Goal: Navigation & Orientation: Find specific page/section

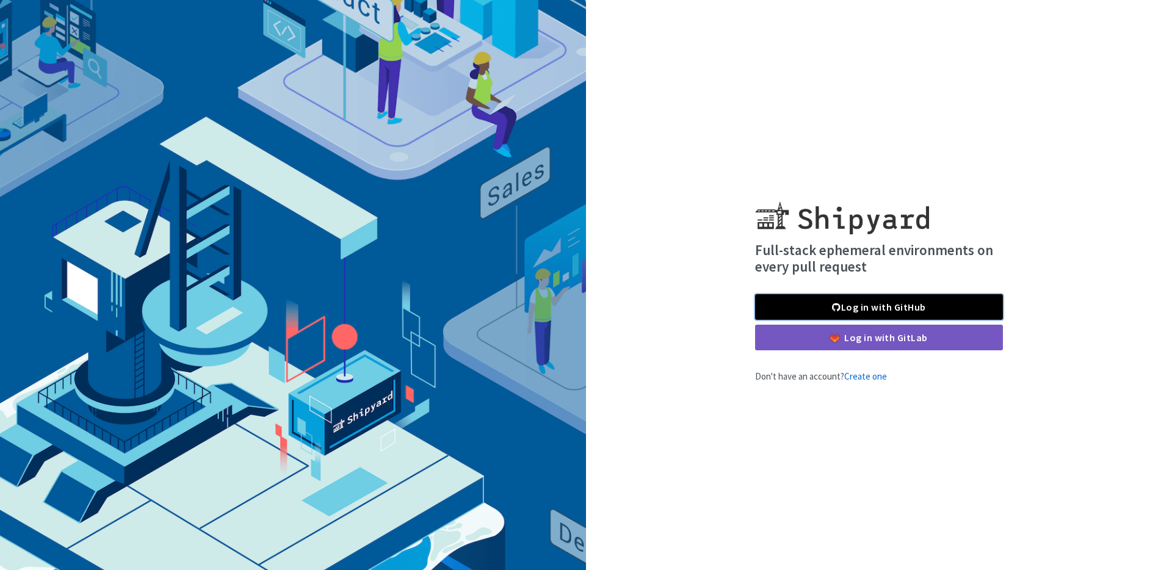
click at [844, 314] on link "Log in with GitHub" at bounding box center [879, 307] width 248 height 26
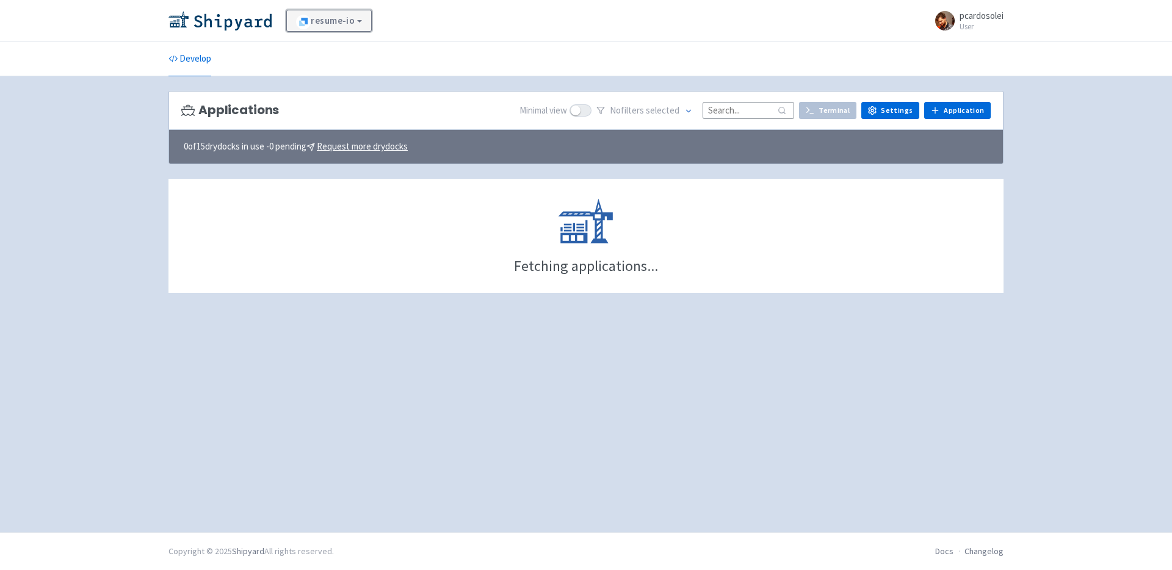
click at [295, 15] on link "resume-io" at bounding box center [328, 21] width 85 height 22
click at [322, 61] on link "TalentInc" at bounding box center [343, 55] width 112 height 20
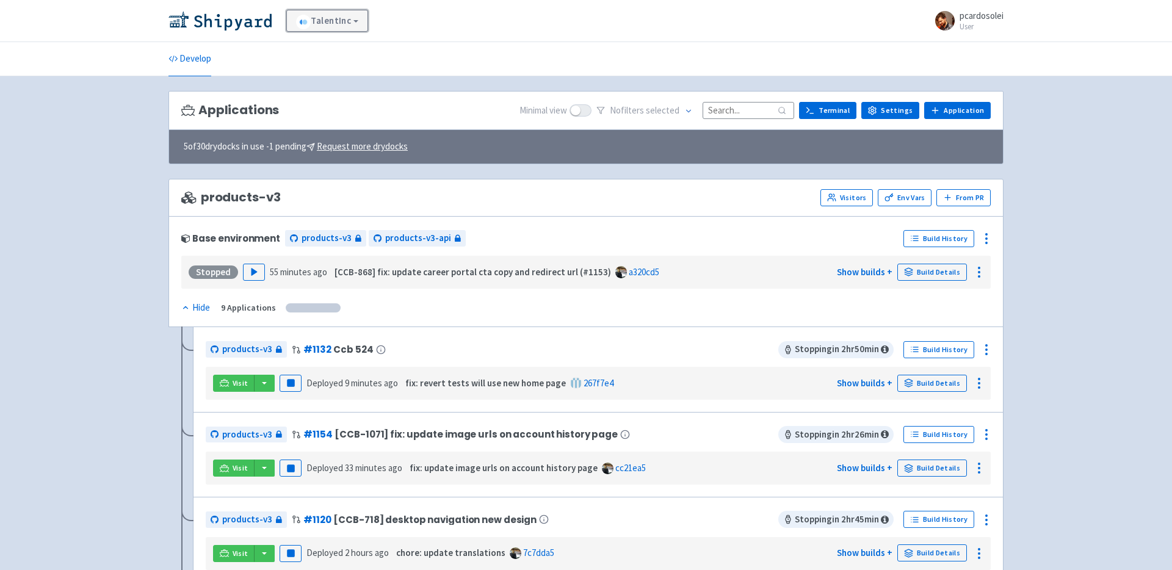
click at [347, 16] on link "TalentInc" at bounding box center [327, 21] width 82 height 22
click at [316, 25] on link "TalentInc" at bounding box center [327, 21] width 82 height 22
click at [322, 18] on link "TalentInc" at bounding box center [327, 21] width 82 height 22
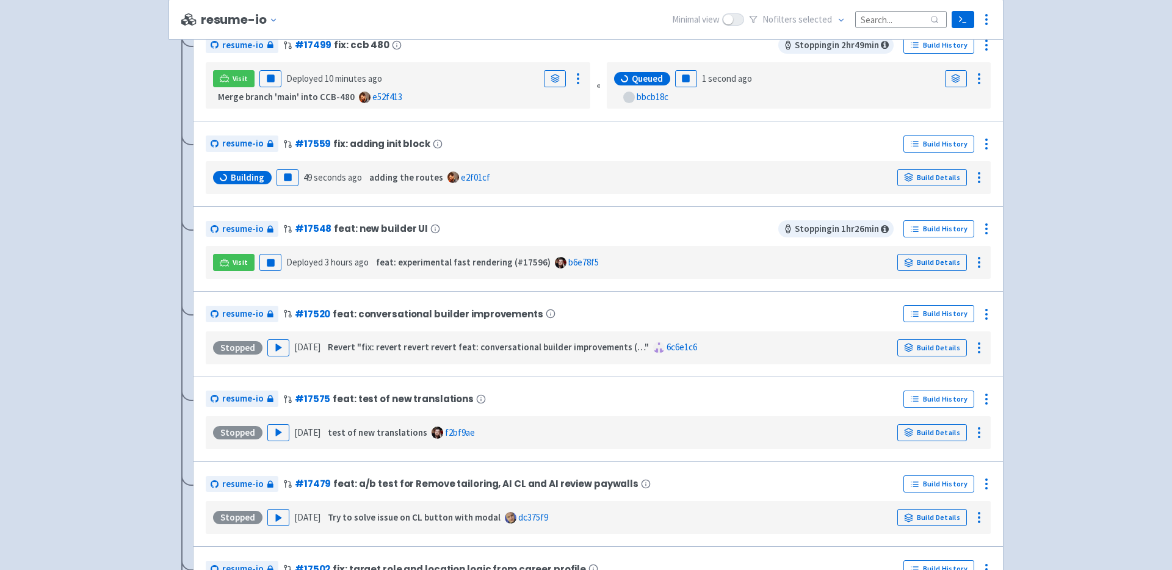
scroll to position [2664, 0]
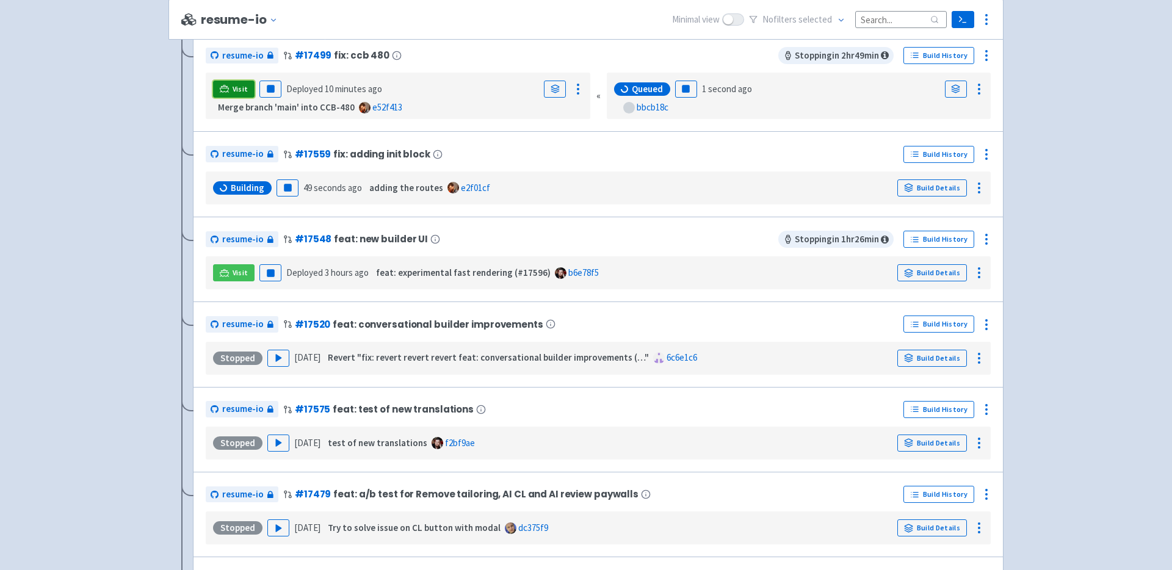
click at [242, 89] on span "Visit" at bounding box center [241, 89] width 16 height 10
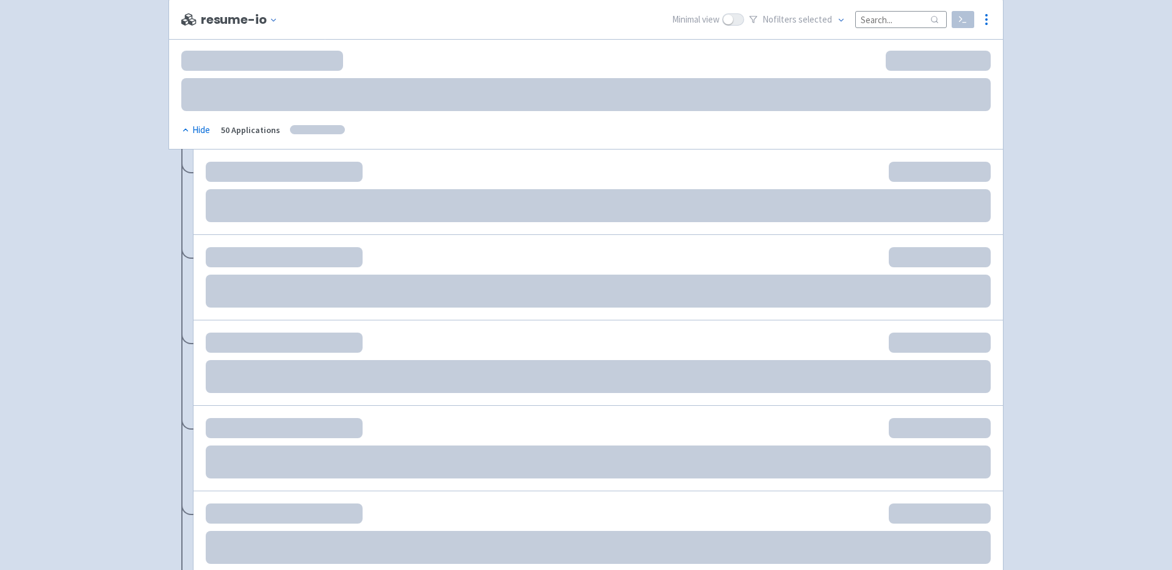
scroll to position [180, 0]
click at [269, 14] on span "Change env" at bounding box center [275, 19] width 13 height 17
click at [267, 42] on icon at bounding box center [271, 44] width 8 height 9
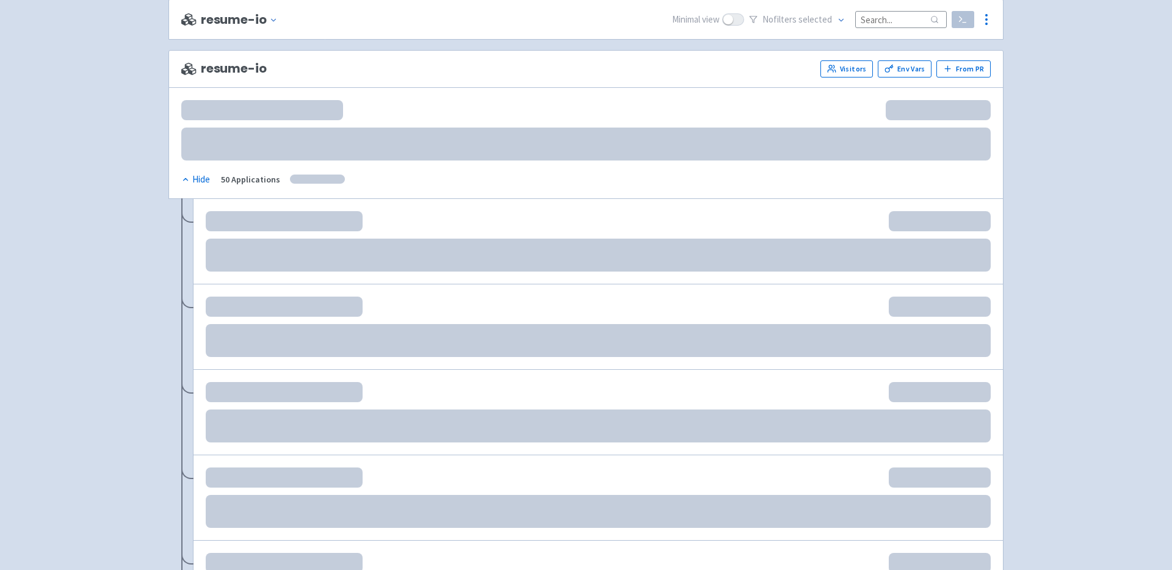
scroll to position [0, 0]
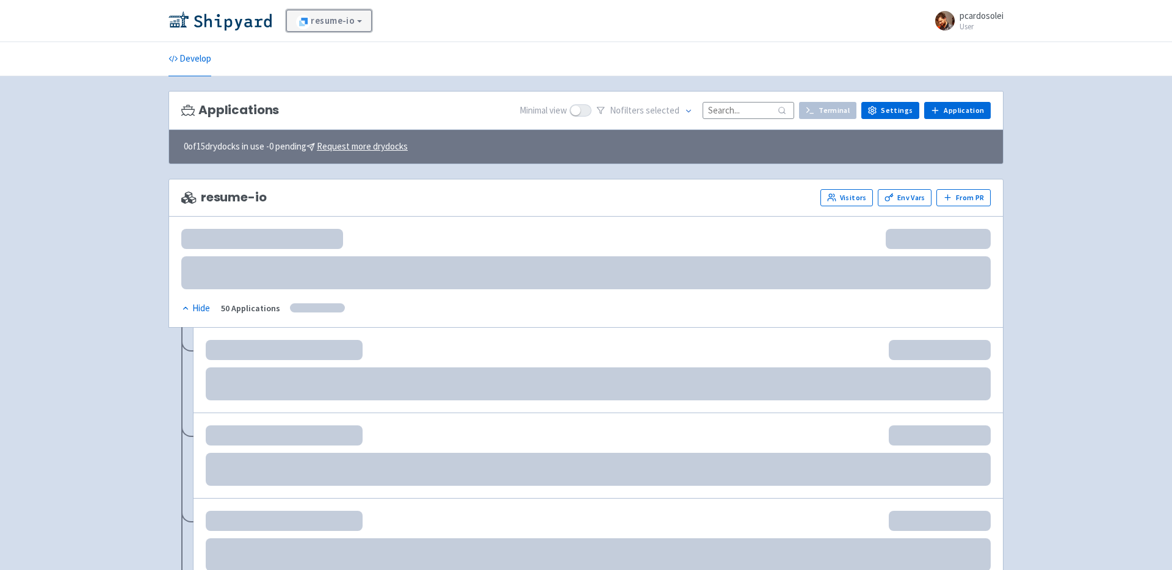
click at [335, 20] on link "resume-io" at bounding box center [328, 21] width 85 height 22
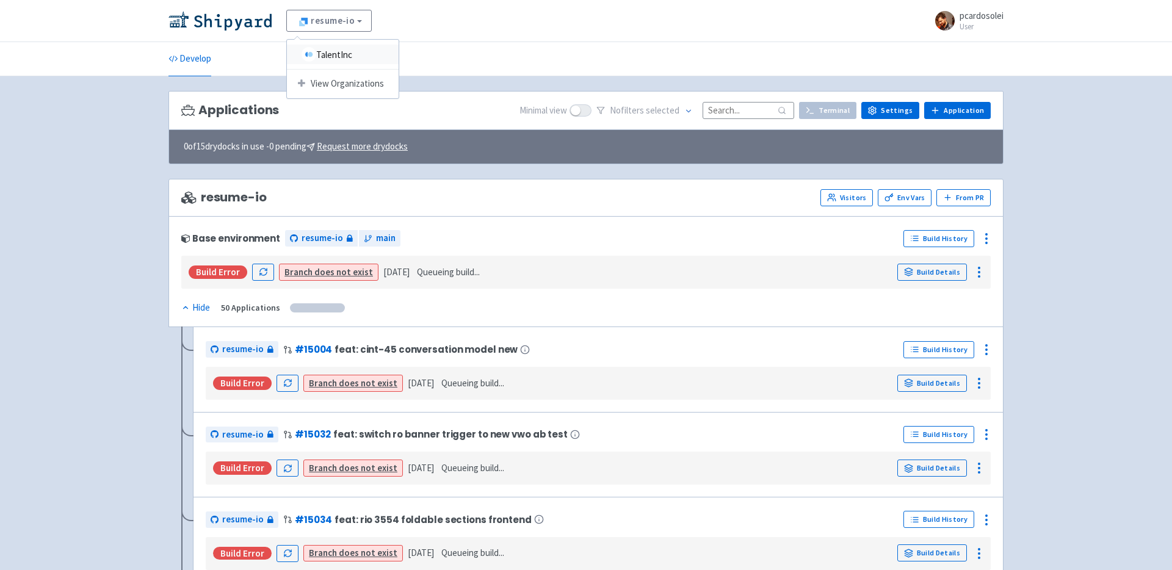
click at [336, 60] on link "TalentInc" at bounding box center [343, 55] width 112 height 20
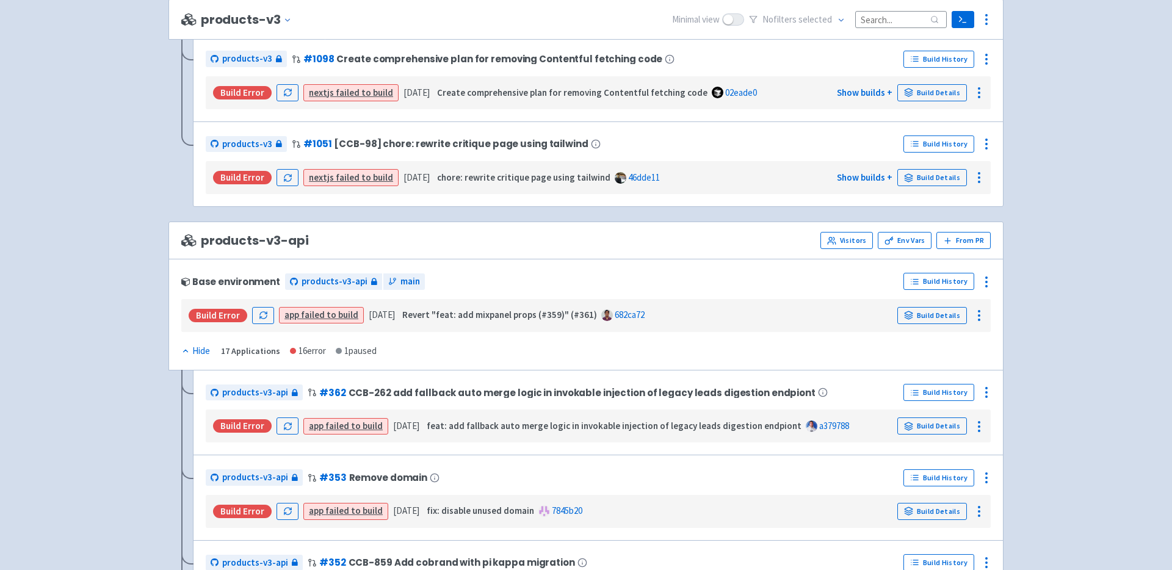
scroll to position [807, 0]
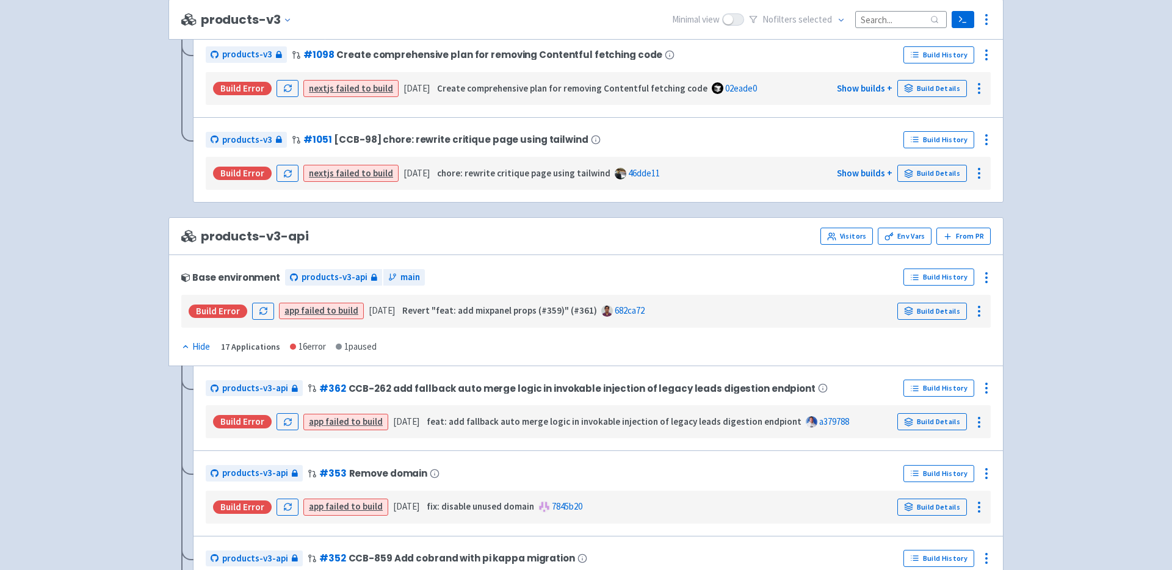
click at [194, 349] on div "Hide" at bounding box center [195, 347] width 29 height 14
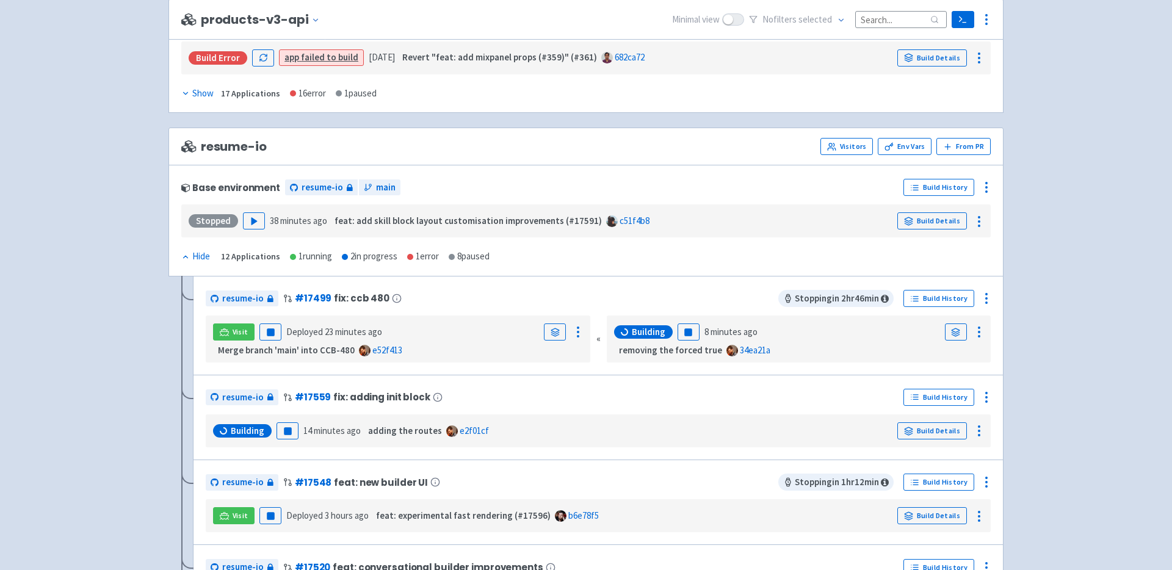
scroll to position [1075, 0]
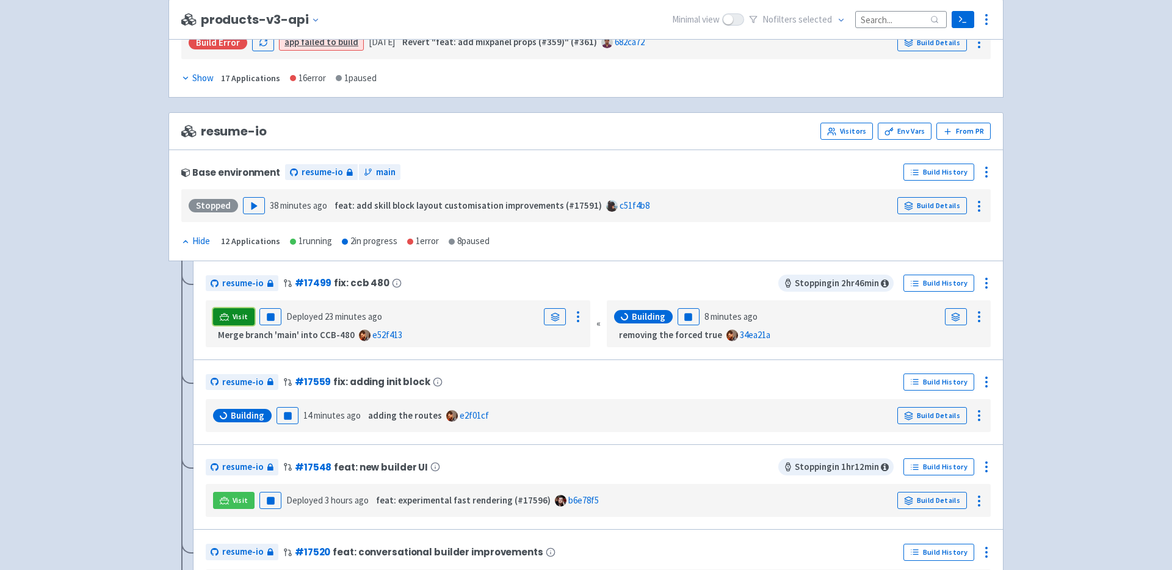
click at [231, 308] on link "Visit" at bounding box center [234, 316] width 42 height 17
